Goal: Information Seeking & Learning: Obtain resource

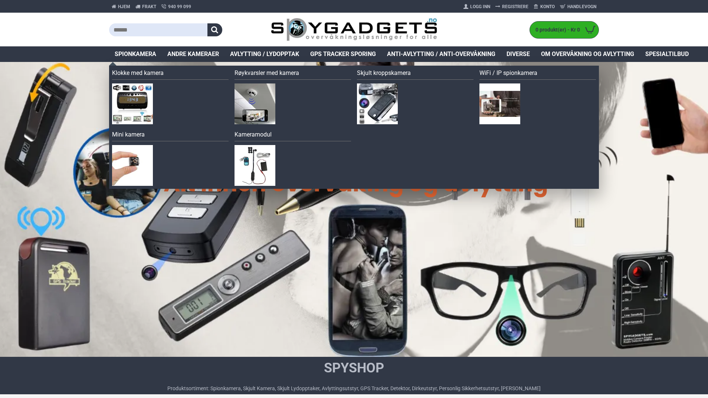
click at [136, 52] on span "Spionkamera" at bounding box center [136, 54] width 42 height 9
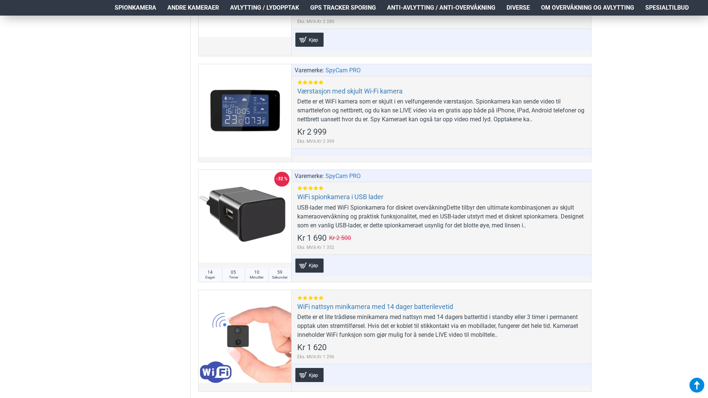
scroll to position [4379, 0]
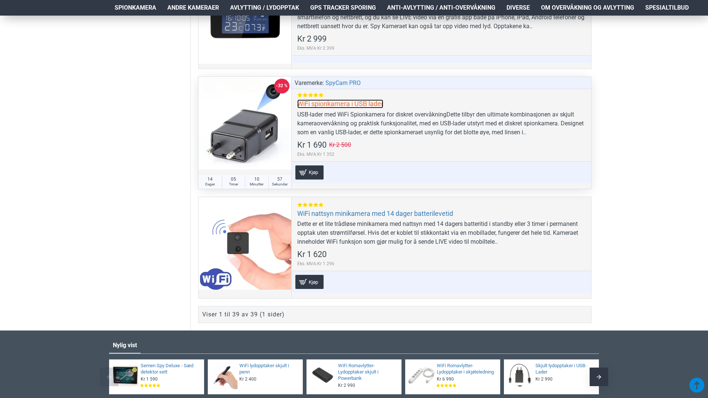
click at [336, 101] on link "WiFi spionkamera i USB lader" at bounding box center [340, 103] width 86 height 9
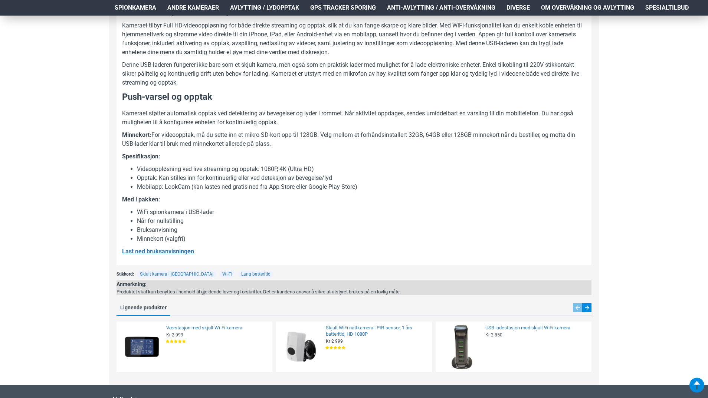
scroll to position [631, 0]
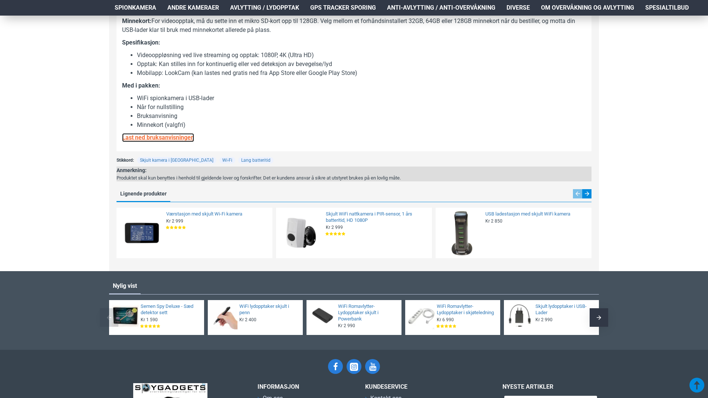
click at [150, 134] on link "Last ned bruksanvisningen" at bounding box center [158, 137] width 72 height 9
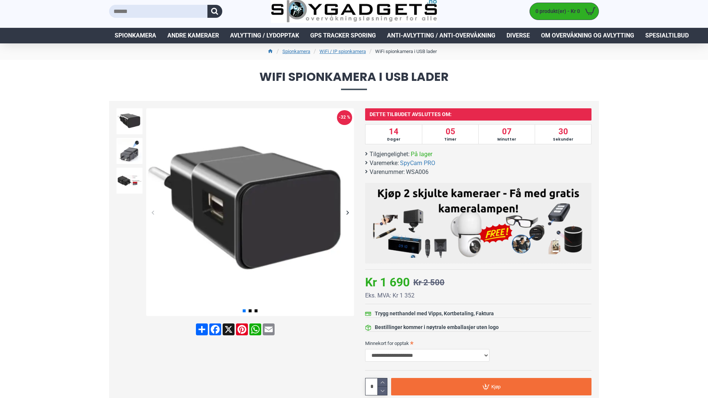
scroll to position [0, 0]
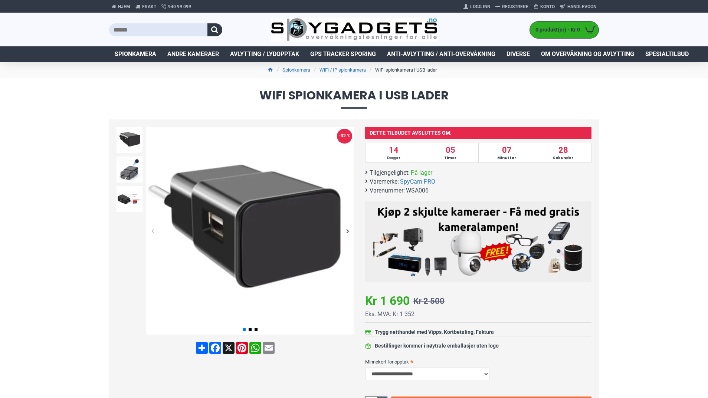
click at [143, 167] on div at bounding box center [130, 170] width 30 height 30
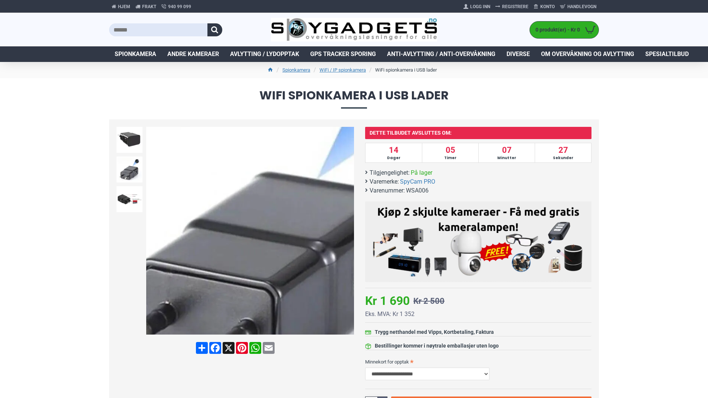
click at [222, 236] on img at bounding box center [250, 231] width 208 height 208
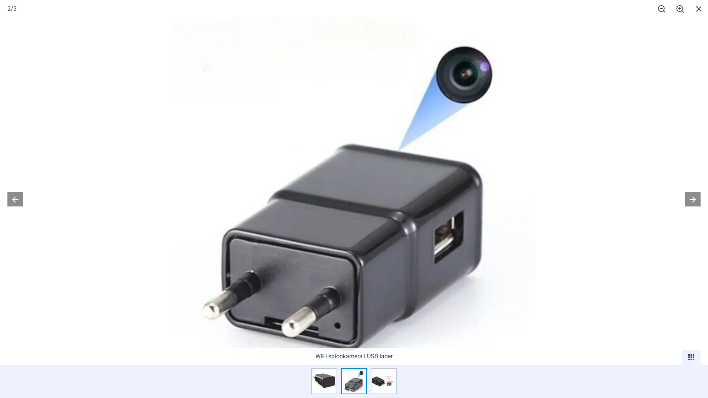
click at [132, 145] on div at bounding box center [354, 199] width 708 height 398
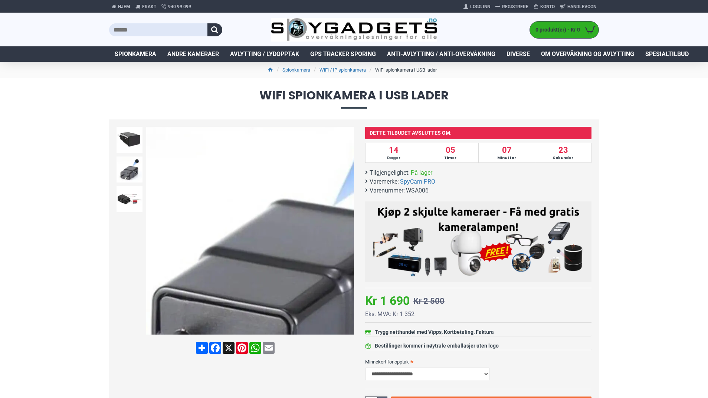
click at [212, 201] on img at bounding box center [250, 231] width 208 height 208
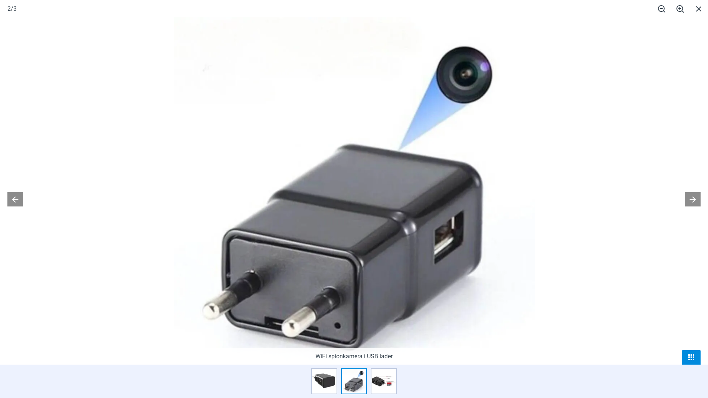
click at [692, 356] on span at bounding box center [691, 357] width 19 height 14
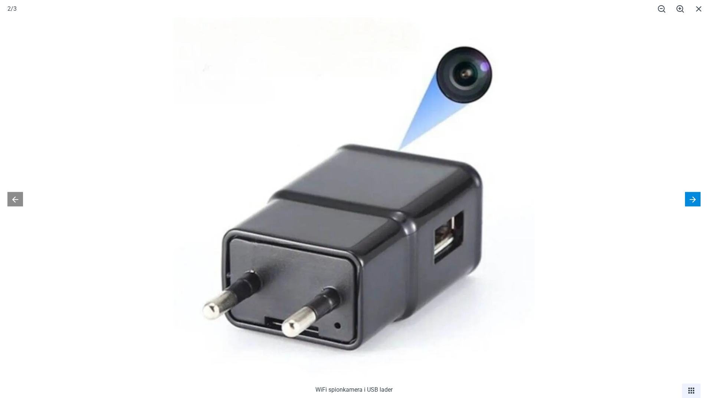
click at [692, 199] on button at bounding box center [693, 199] width 16 height 14
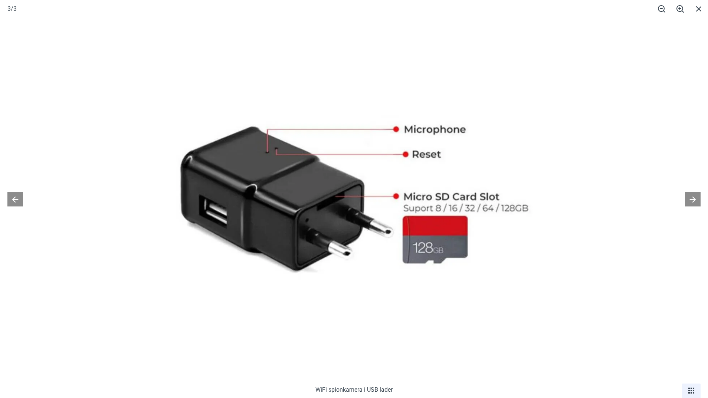
click at [621, 248] on div at bounding box center [354, 199] width 708 height 398
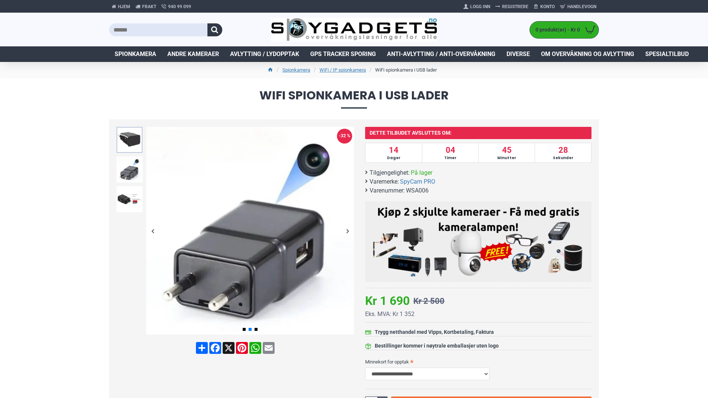
click at [134, 140] on img at bounding box center [130, 140] width 26 height 26
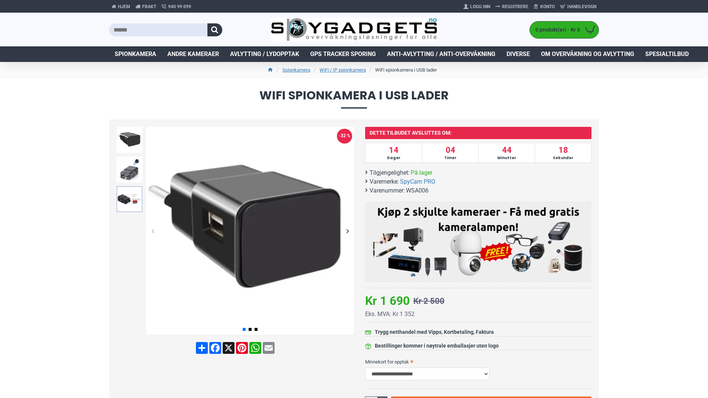
click at [130, 199] on img at bounding box center [130, 199] width 26 height 26
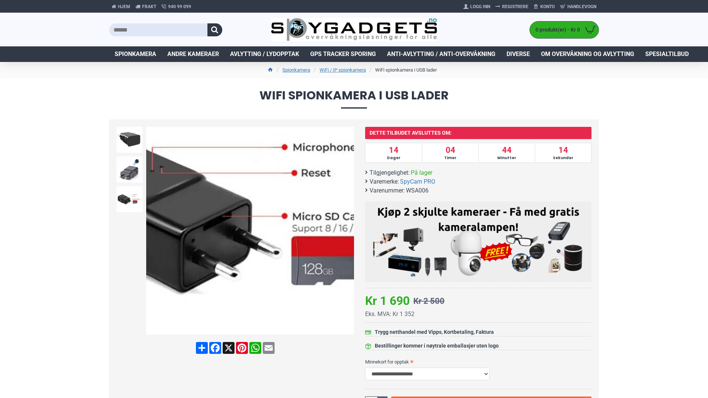
click at [259, 248] on img at bounding box center [250, 231] width 208 height 208
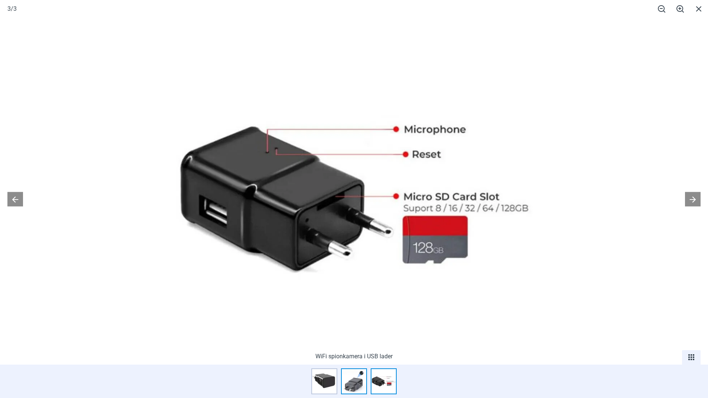
click at [360, 379] on img at bounding box center [354, 382] width 26 height 26
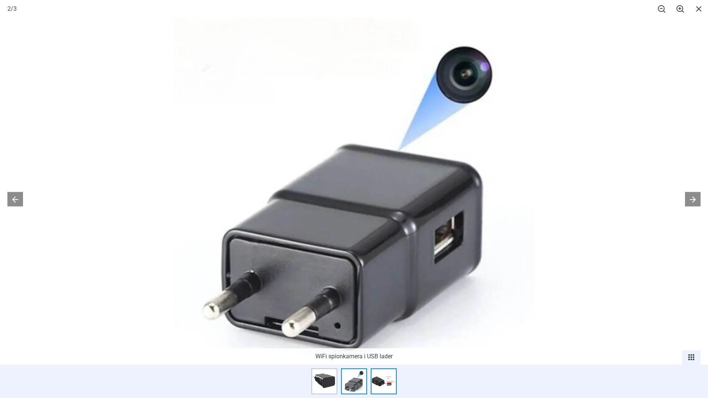
click at [382, 386] on img at bounding box center [384, 382] width 26 height 26
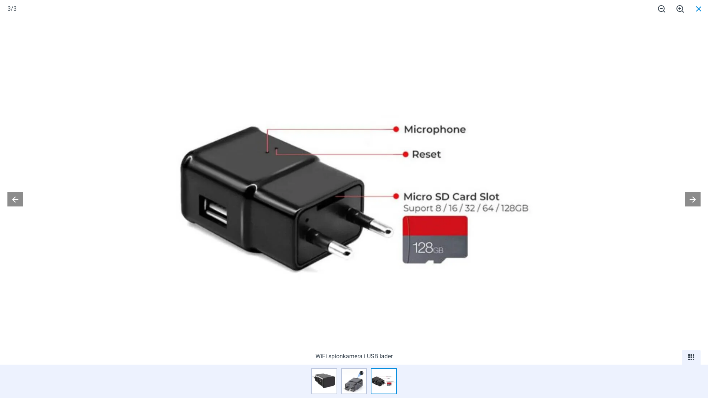
click at [701, 11] on span at bounding box center [699, 8] width 19 height 17
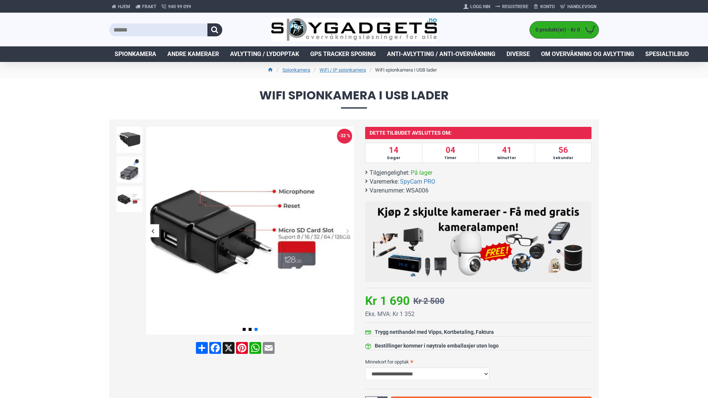
click at [125, 29] on input "text" at bounding box center [158, 29] width 98 height 13
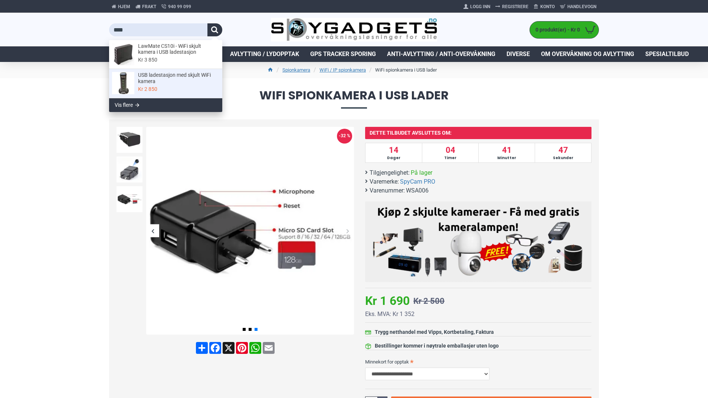
click at [144, 75] on span "USB ladestasjon med skjult WiFi kamera" at bounding box center [177, 78] width 79 height 13
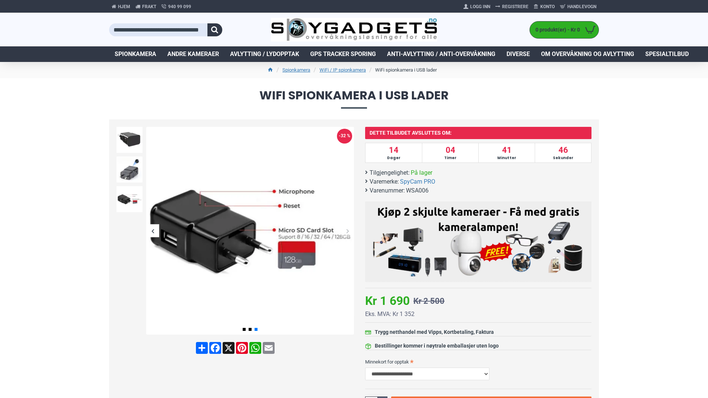
type input "**********"
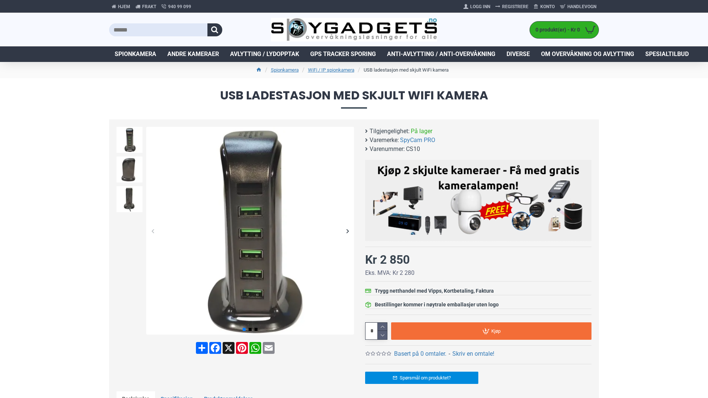
click at [167, 28] on input "text" at bounding box center [158, 29] width 98 height 13
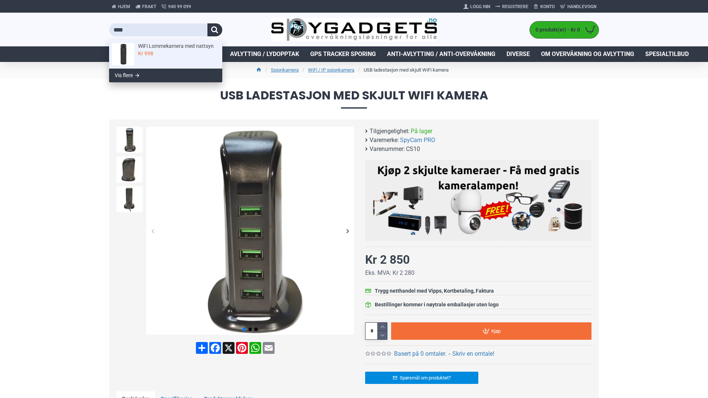
click at [163, 43] on span "WiFi Lommekamera med nattsyn" at bounding box center [177, 46] width 79 height 6
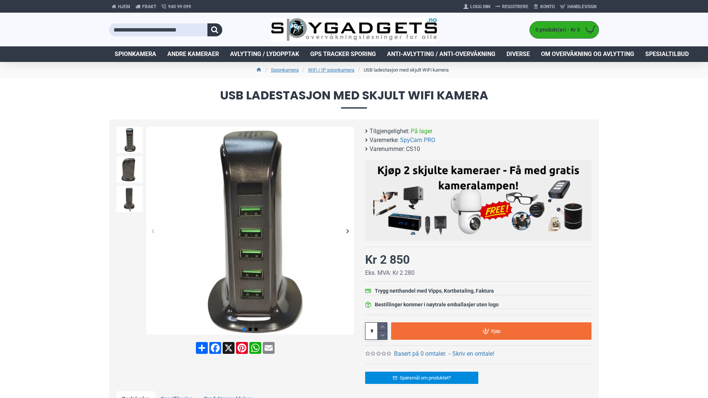
type input "**********"
